Goal: Task Accomplishment & Management: Use online tool/utility

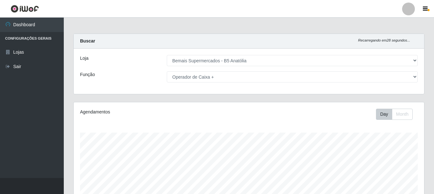
select select "405"
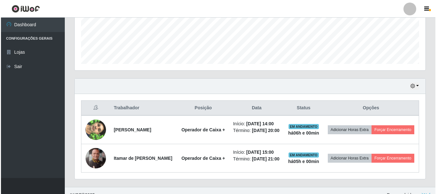
scroll to position [183, 0]
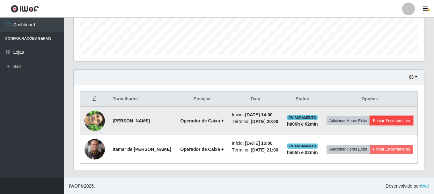
click at [371, 118] on button "Forçar Encerramento" at bounding box center [391, 120] width 43 height 9
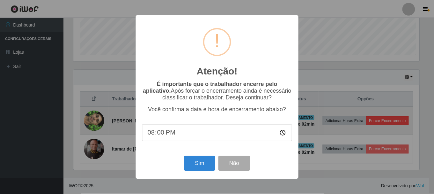
scroll to position [132, 347]
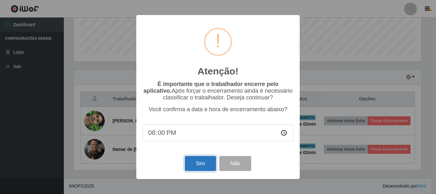
click at [207, 167] on button "Sim" at bounding box center [200, 163] width 31 height 15
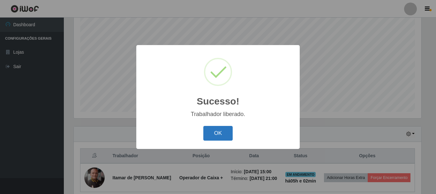
click at [221, 133] on button "OK" at bounding box center [218, 133] width 30 height 15
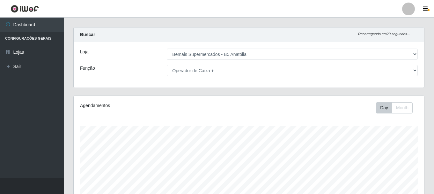
scroll to position [0, 0]
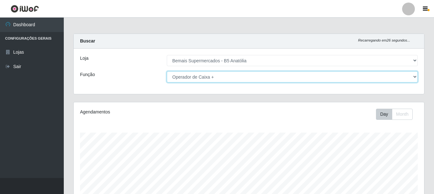
click at [415, 77] on select "[Selecione...] ASG ASG + ASG ++ Auxiliar de Estacionamento Auxiliar de Estacion…" at bounding box center [292, 76] width 251 height 11
click at [167, 71] on select "[Selecione...] ASG ASG + ASG ++ Auxiliar de Estacionamento Auxiliar de Estacion…" at bounding box center [292, 76] width 251 height 11
click at [415, 77] on select "[Selecione...] ASG ASG + ASG ++ Auxiliar de Estacionamento Auxiliar de Estacion…" at bounding box center [292, 76] width 251 height 11
click at [167, 71] on select "[Selecione...] ASG ASG + ASG ++ Auxiliar de Estacionamento Auxiliar de Estacion…" at bounding box center [292, 76] width 251 height 11
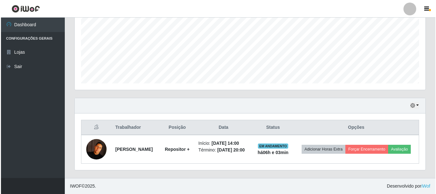
scroll to position [150, 0]
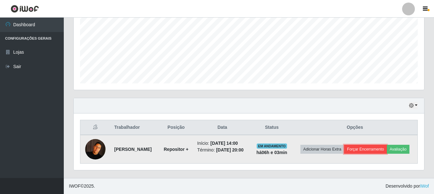
click at [387, 145] on button "Forçar Encerramento" at bounding box center [365, 149] width 43 height 9
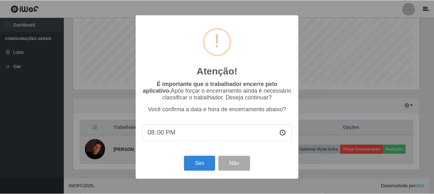
scroll to position [132, 347]
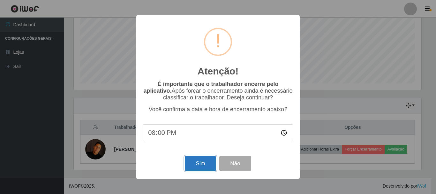
click at [203, 164] on button "Sim" at bounding box center [200, 163] width 31 height 15
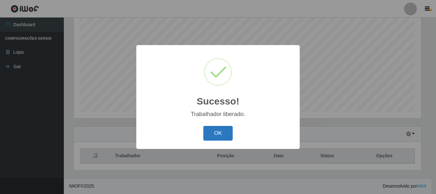
click at [219, 131] on button "OK" at bounding box center [218, 133] width 30 height 15
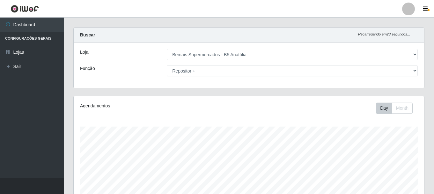
scroll to position [0, 0]
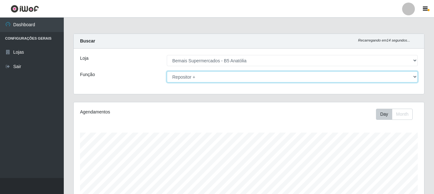
click at [415, 78] on select "[Selecione...] ASG ASG + ASG ++ Auxiliar de Estacionamento Auxiliar de Estacion…" at bounding box center [292, 76] width 251 height 11
select select "72"
click at [167, 71] on select "[Selecione...] ASG ASG + ASG ++ Auxiliar de Estacionamento Auxiliar de Estacion…" at bounding box center [292, 76] width 251 height 11
